Goal: Information Seeking & Learning: Learn about a topic

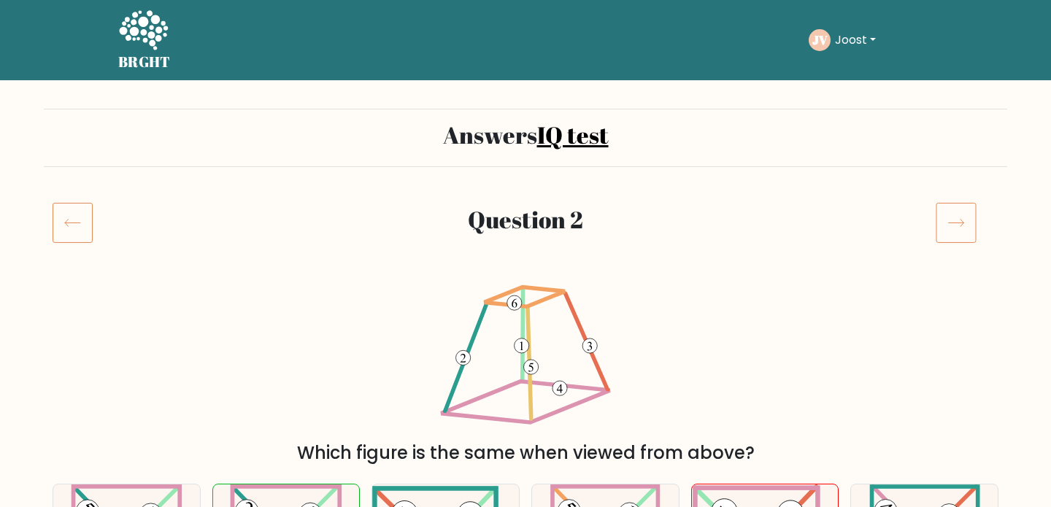
scroll to position [269, 0]
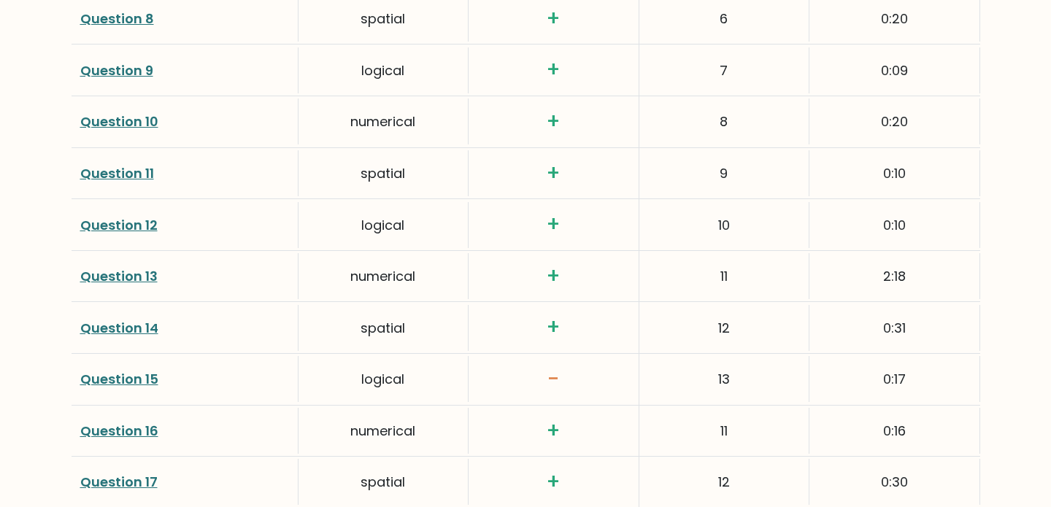
scroll to position [2498, 0]
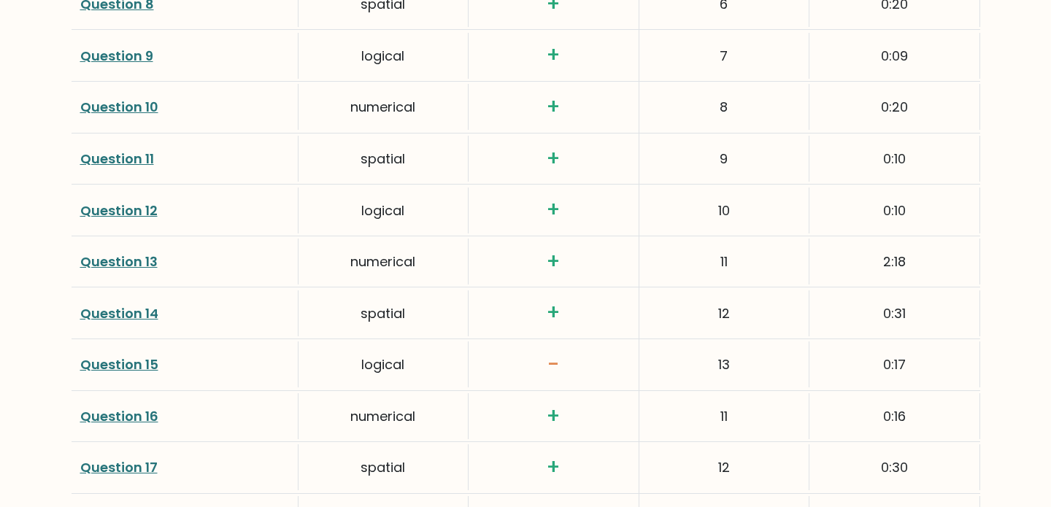
click at [137, 263] on link "Question 13" at bounding box center [118, 262] width 77 height 18
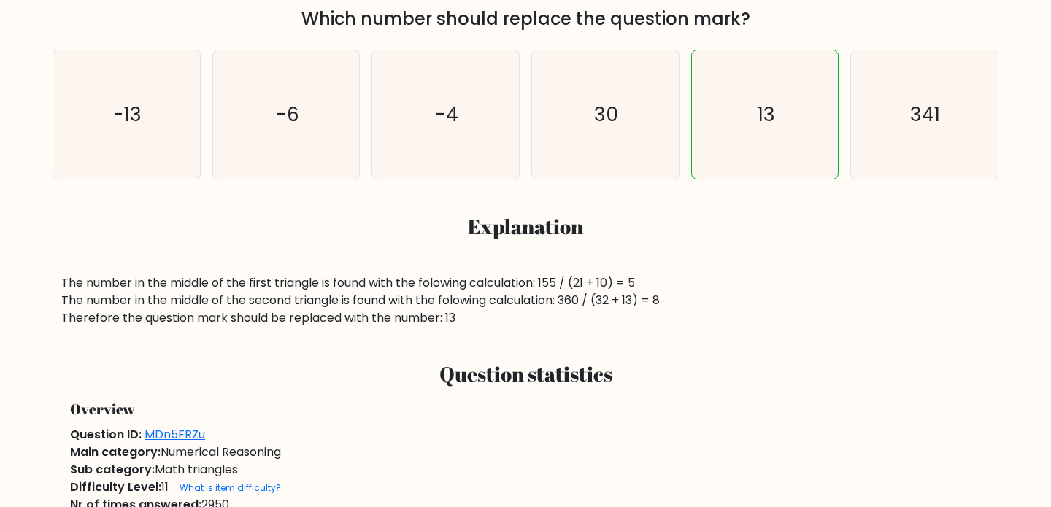
scroll to position [437, 0]
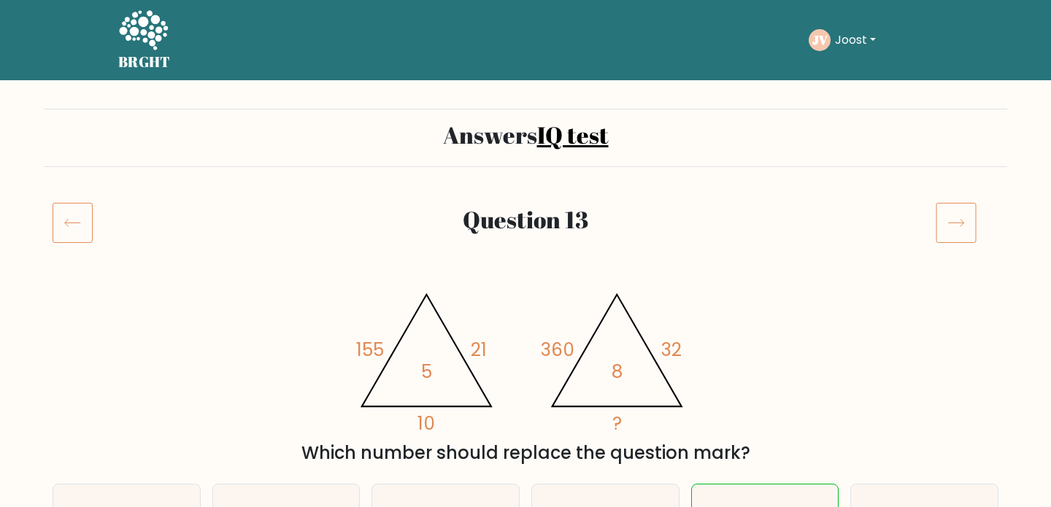
click at [69, 231] on icon at bounding box center [73, 222] width 40 height 41
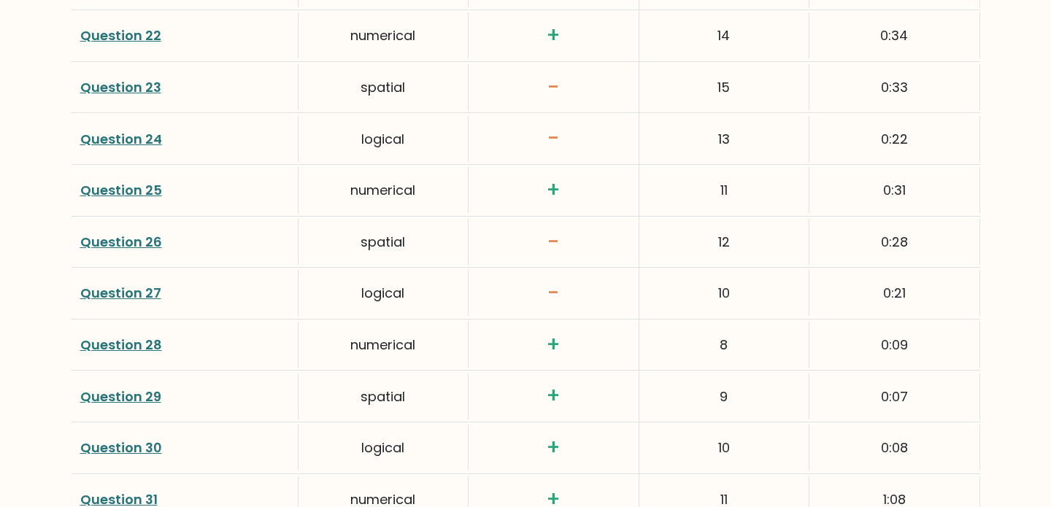
scroll to position [3118, 0]
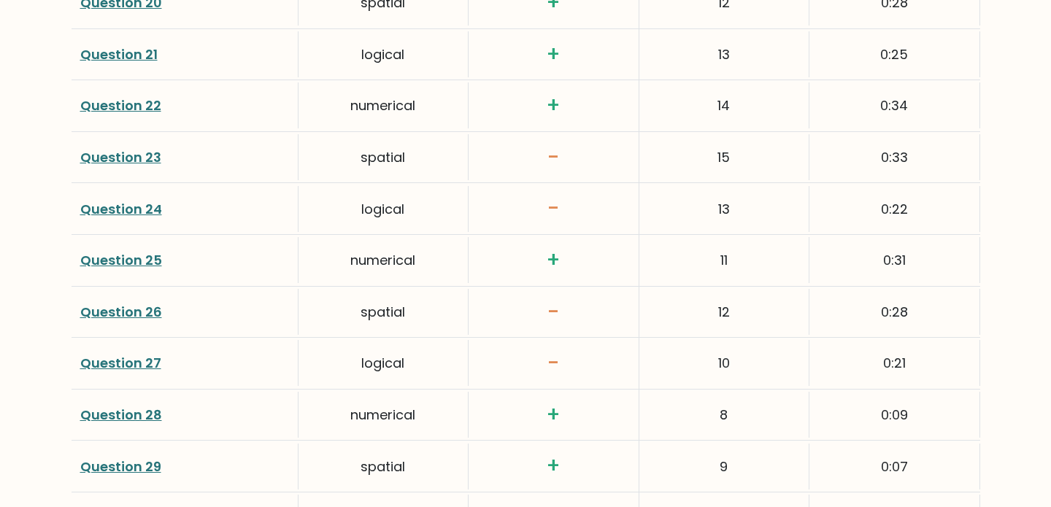
click at [137, 160] on link "Question 23" at bounding box center [120, 157] width 81 height 18
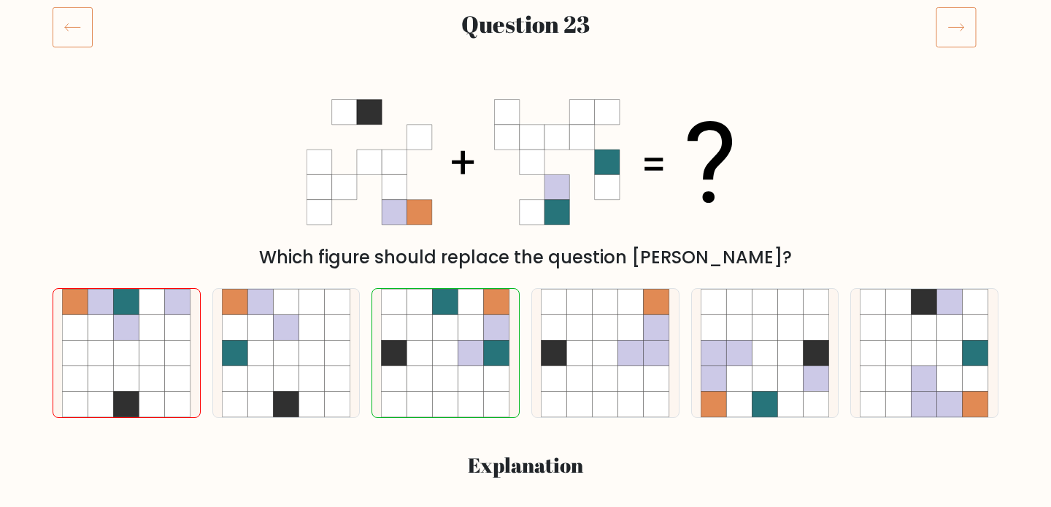
scroll to position [190, 0]
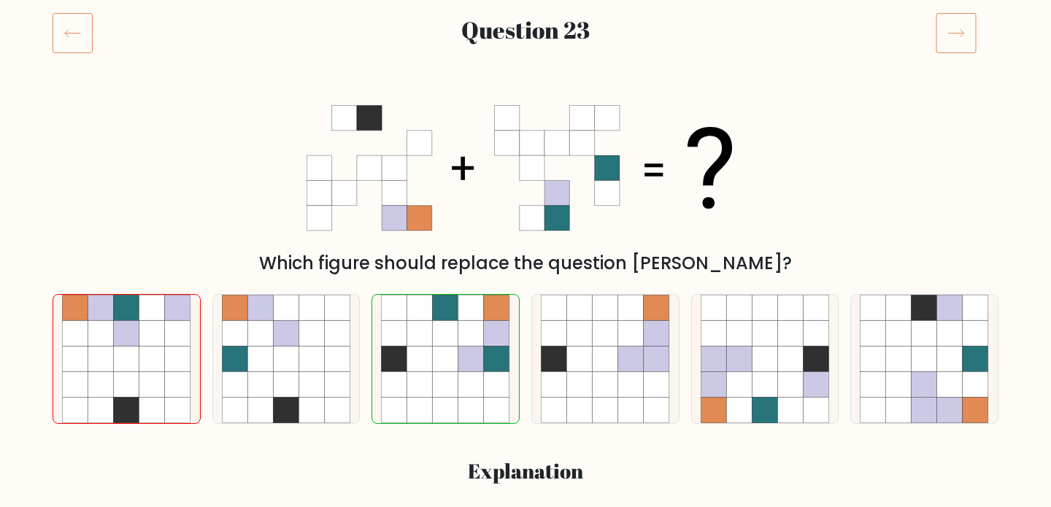
click at [965, 45] on icon at bounding box center [956, 32] width 41 height 41
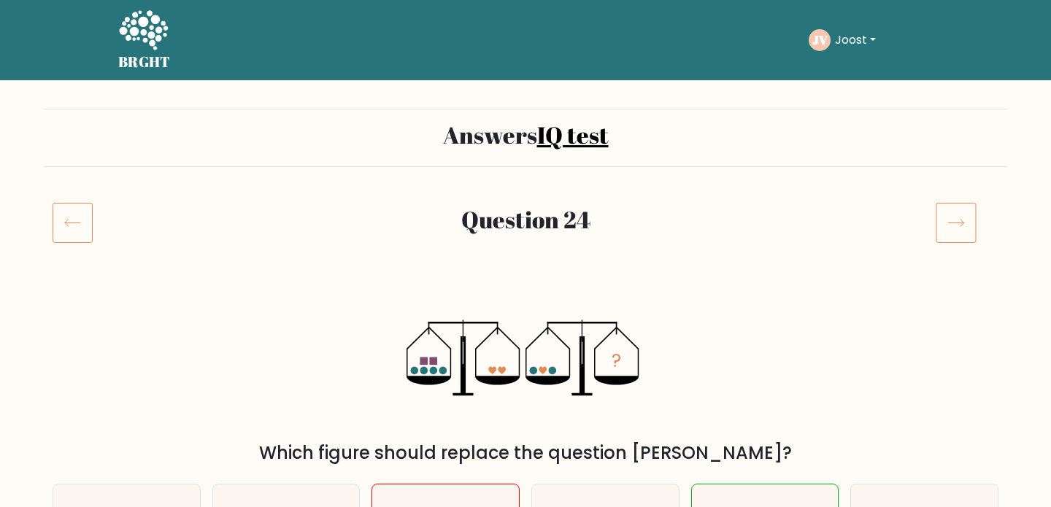
click at [946, 226] on icon at bounding box center [956, 222] width 41 height 41
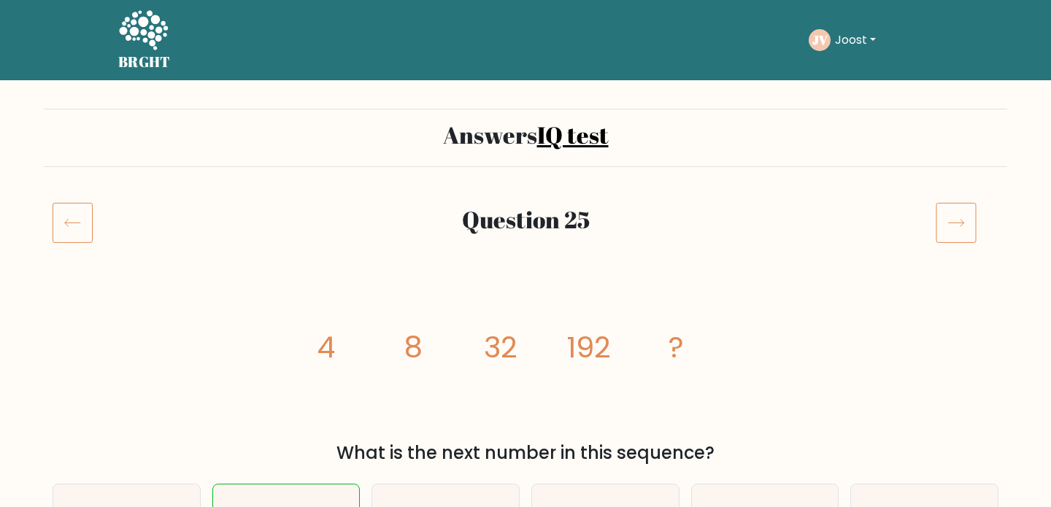
click at [943, 212] on icon at bounding box center [956, 222] width 41 height 41
